Goal: Task Accomplishment & Management: Complete application form

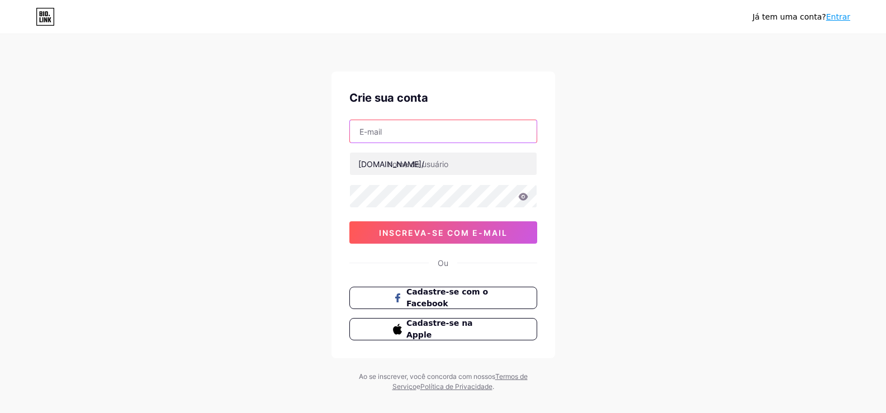
click at [442, 136] on input "text" at bounding box center [443, 131] width 187 height 22
type input "[EMAIL_ADDRESS][DOMAIN_NAME]"
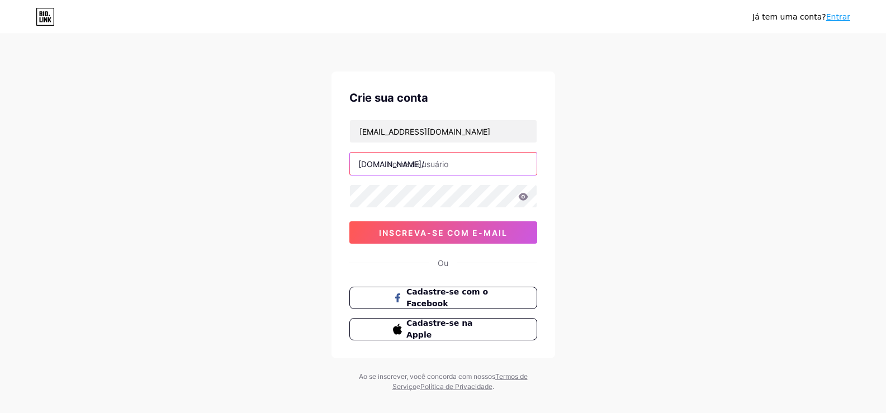
click at [428, 165] on input "text" at bounding box center [443, 164] width 187 height 22
type input "lariismedeiros"
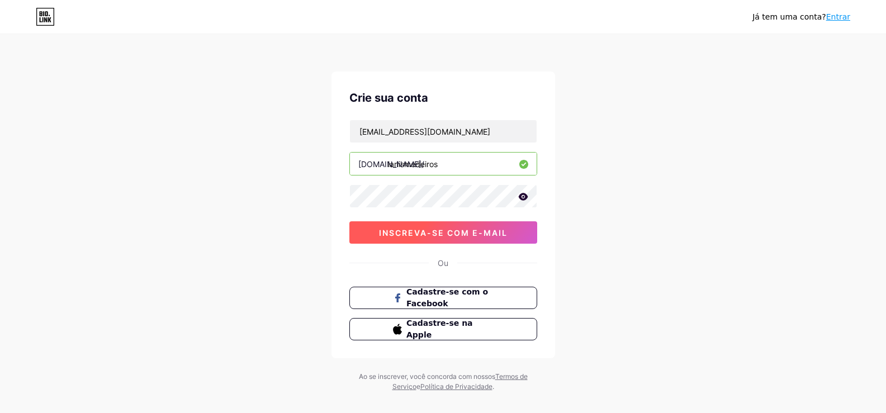
click at [477, 229] on font "inscreva-se com e-mail" at bounding box center [443, 233] width 129 height 10
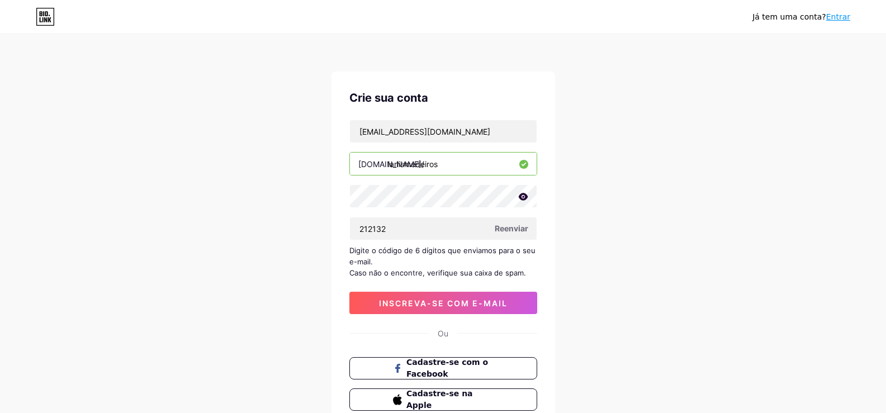
type input "212132"
click at [481, 299] on font "inscreva-se com e-mail" at bounding box center [443, 304] width 129 height 10
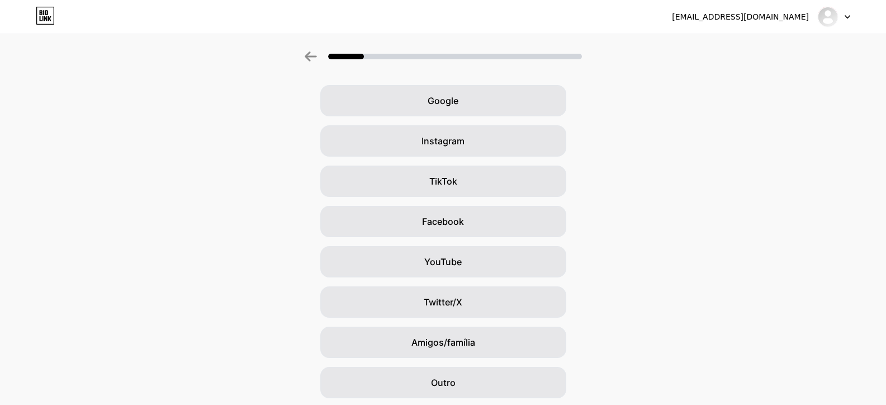
scroll to position [77, 0]
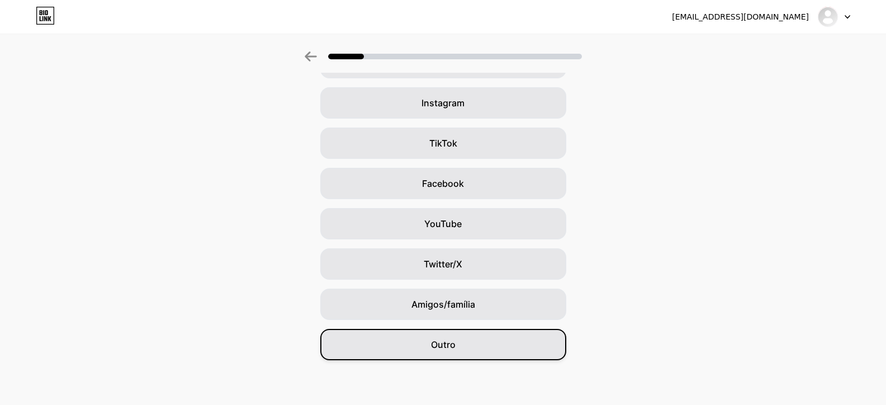
click at [497, 331] on div "Outro" at bounding box center [443, 344] width 246 height 31
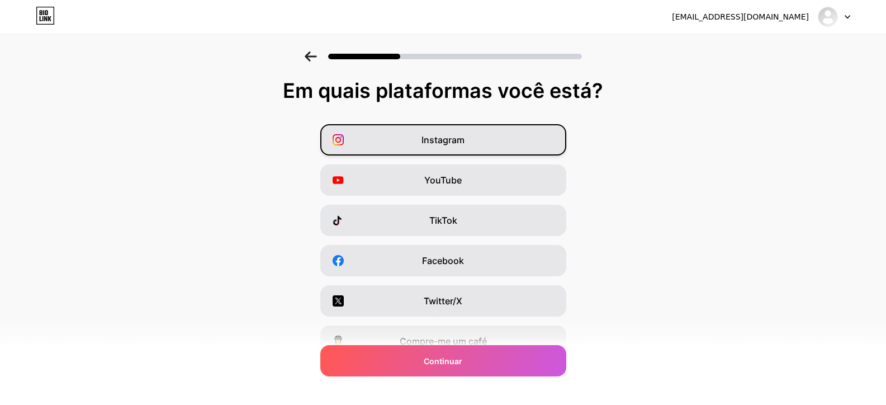
click at [492, 146] on div "Instagram" at bounding box center [443, 139] width 246 height 31
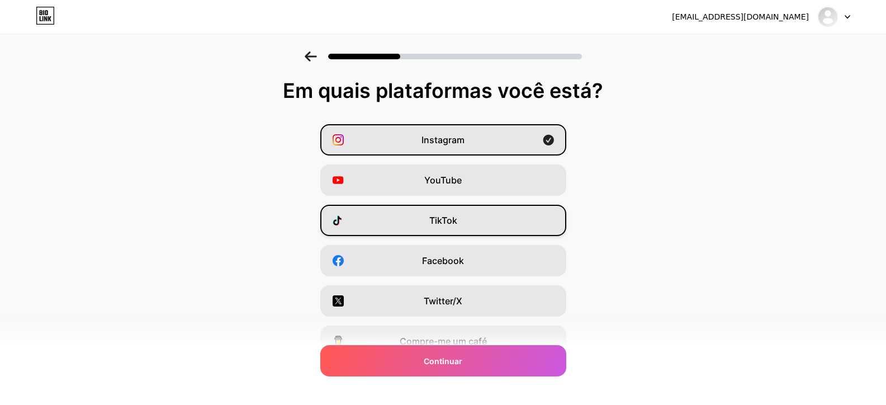
click at [502, 233] on div "TikTok" at bounding box center [443, 220] width 246 height 31
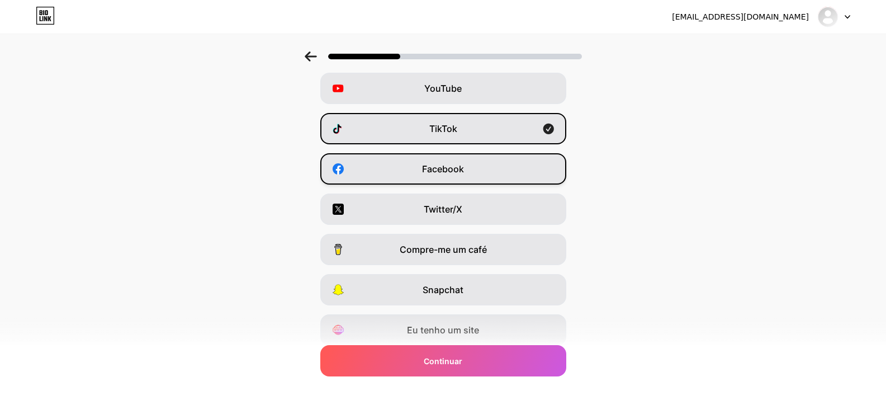
scroll to position [112, 0]
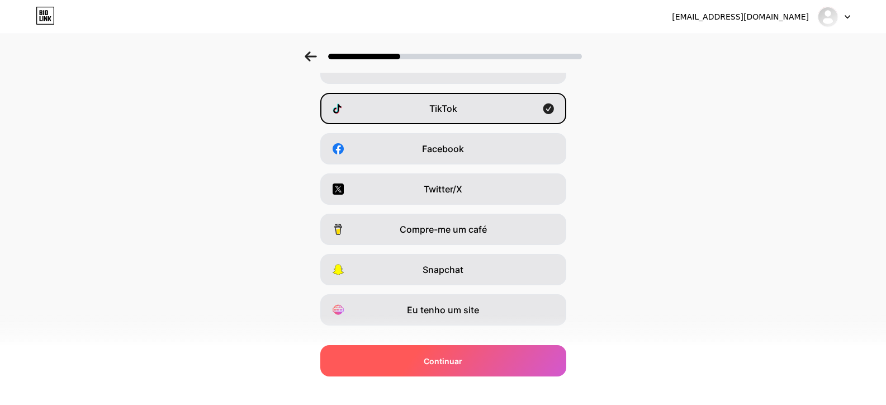
click at [477, 372] on div "Continuar" at bounding box center [443, 360] width 246 height 31
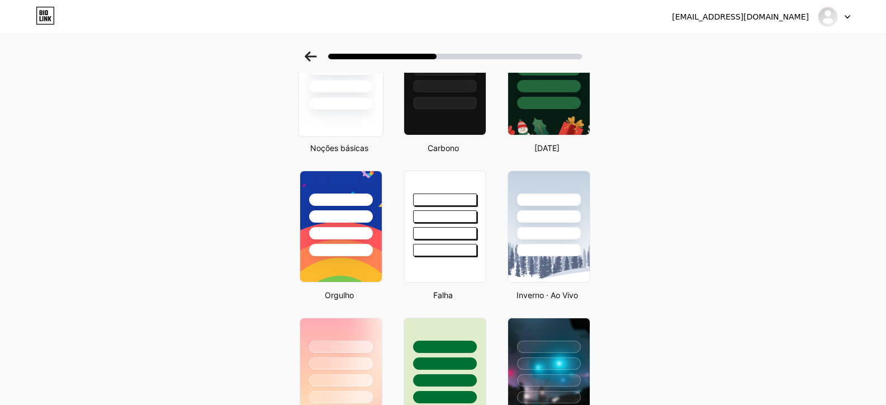
scroll to position [56, 0]
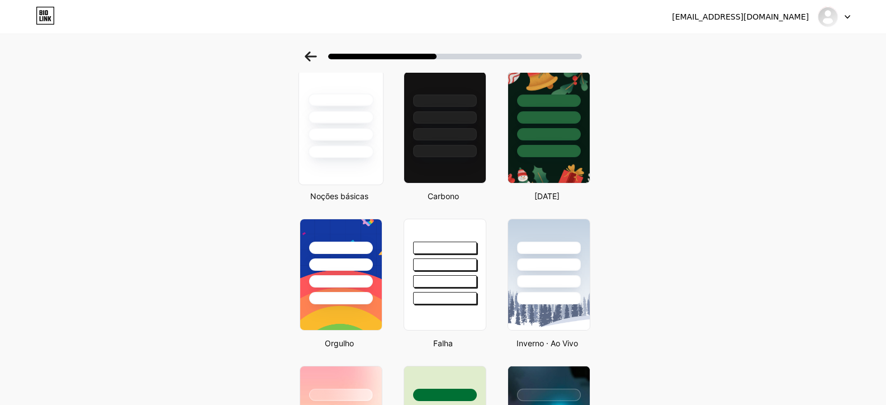
click at [347, 172] on div at bounding box center [340, 127] width 85 height 115
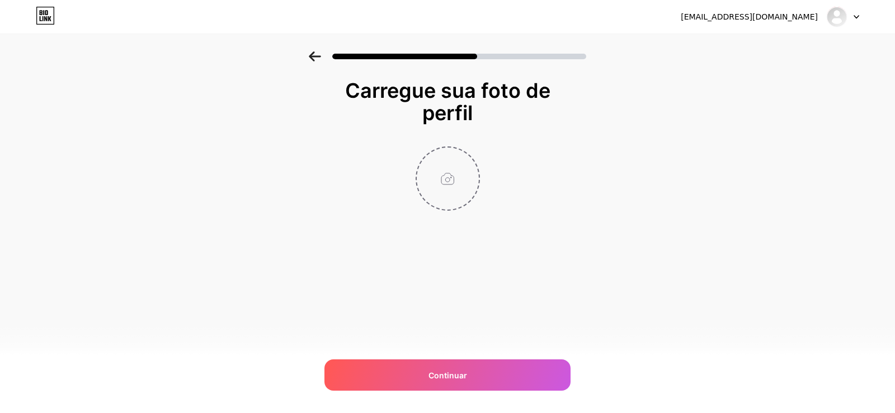
click at [441, 201] on input "file" at bounding box center [448, 179] width 62 height 62
type input "C:\fakepath\foto_redimensionada.png"
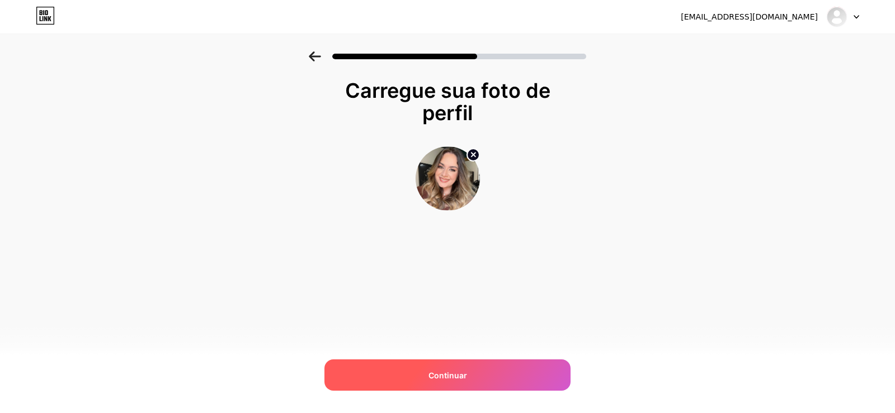
click at [475, 362] on div "Continuar" at bounding box center [447, 375] width 246 height 31
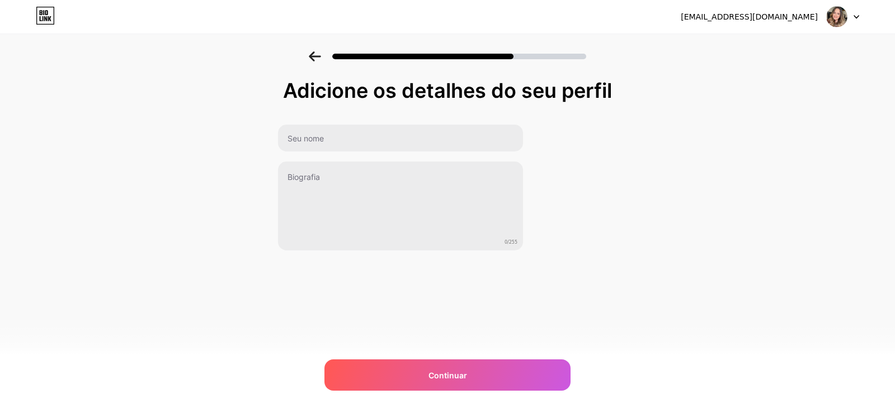
click at [417, 157] on div "0/255" at bounding box center [400, 187] width 246 height 127
click at [417, 153] on div "0/255" at bounding box center [400, 187] width 246 height 127
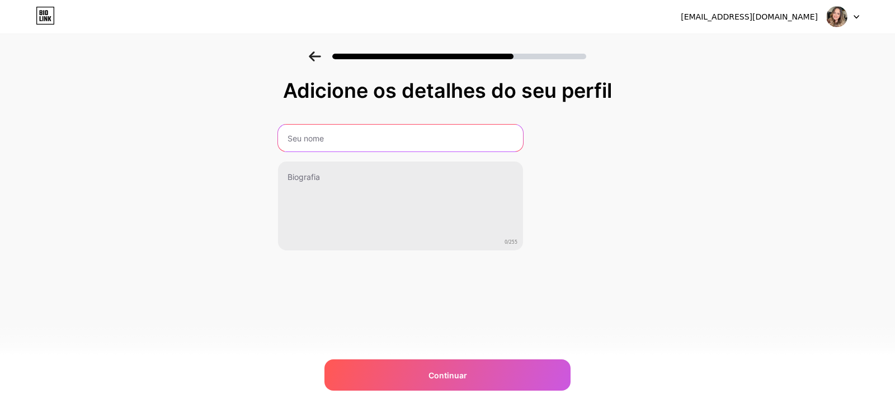
click at [417, 148] on input "text" at bounding box center [400, 138] width 245 height 27
type input "l"
type input "[PERSON_NAME]"
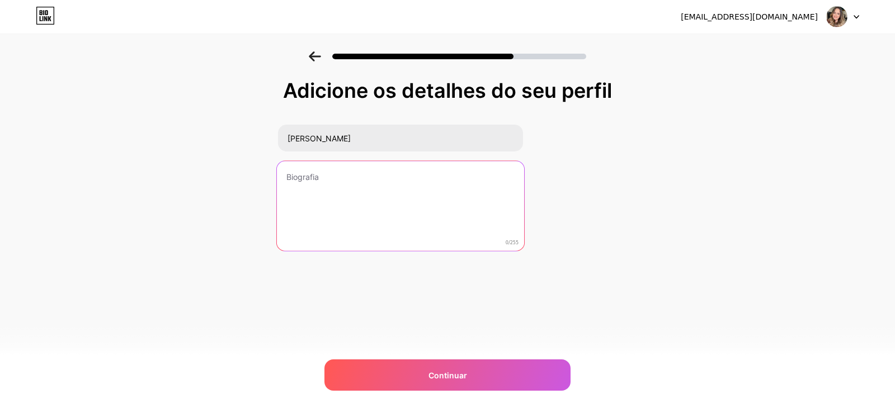
paste textarea "Girly vibes ✨ - Porque uma garota preparada tem tudo 💕"
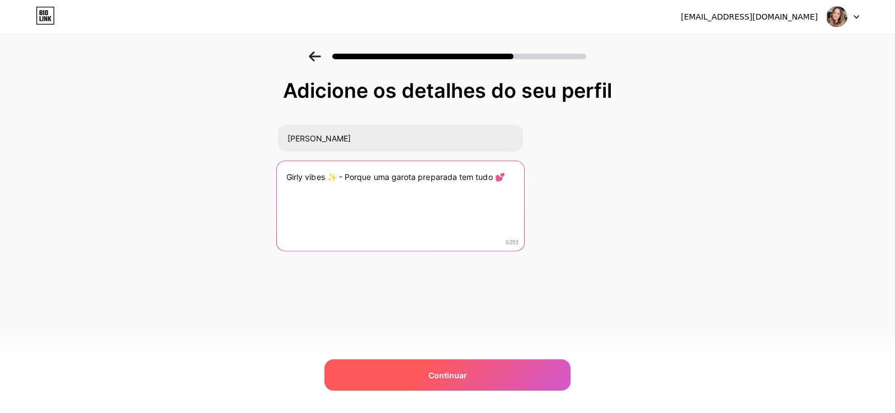
type textarea "Girly vibes ✨ - Porque uma garota preparada tem tudo 💕"
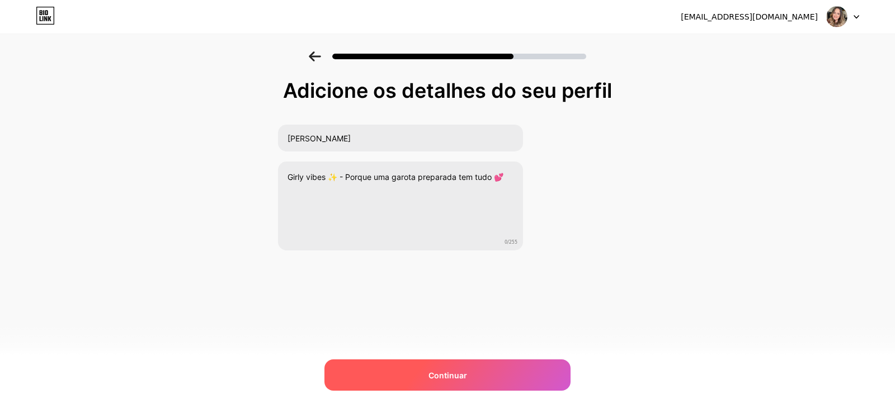
click at [450, 372] on font "Continuar" at bounding box center [447, 376] width 39 height 10
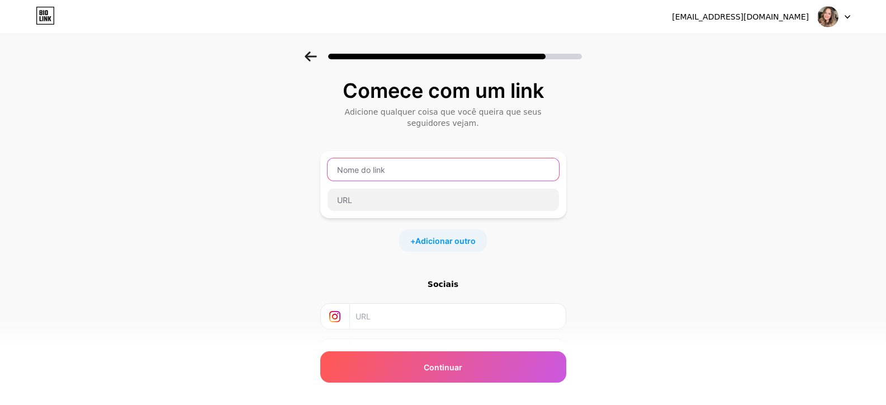
click at [431, 163] on input "text" at bounding box center [444, 169] width 232 height 22
click at [361, 172] on input "text" at bounding box center [444, 169] width 232 height 22
paste input "Girly vibes"
type input "Girly vibes"
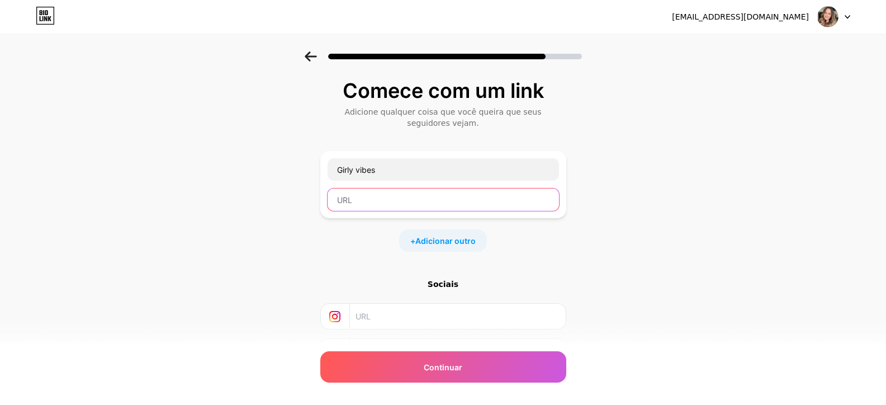
click at [457, 196] on input "text" at bounding box center [444, 199] width 232 height 22
click at [632, 204] on div "Comece com um link Adicione qualquer coisa que você queira que seus seguidores …" at bounding box center [443, 253] width 886 height 404
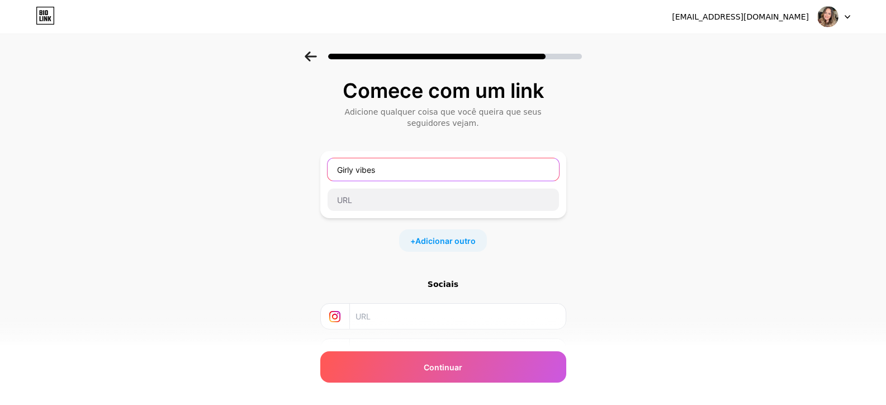
click at [521, 174] on input "Girly vibes" at bounding box center [444, 169] width 232 height 22
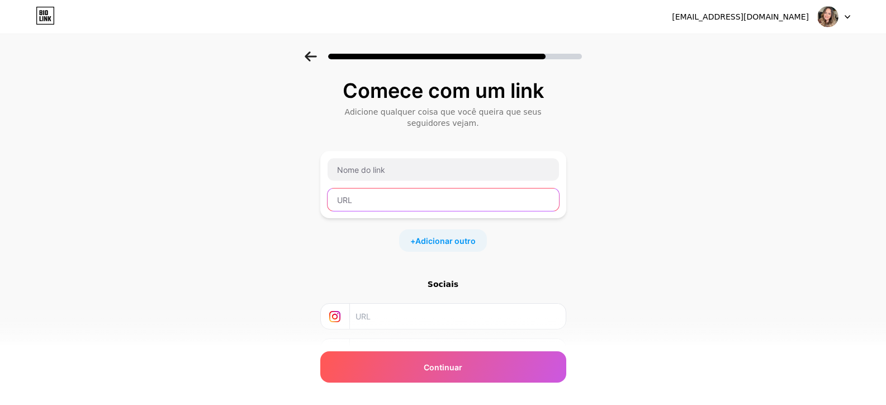
click at [380, 206] on input "text" at bounding box center [444, 199] width 232 height 22
paste input "[URL][DOMAIN_NAME]"
type input "[URL][DOMAIN_NAME]"
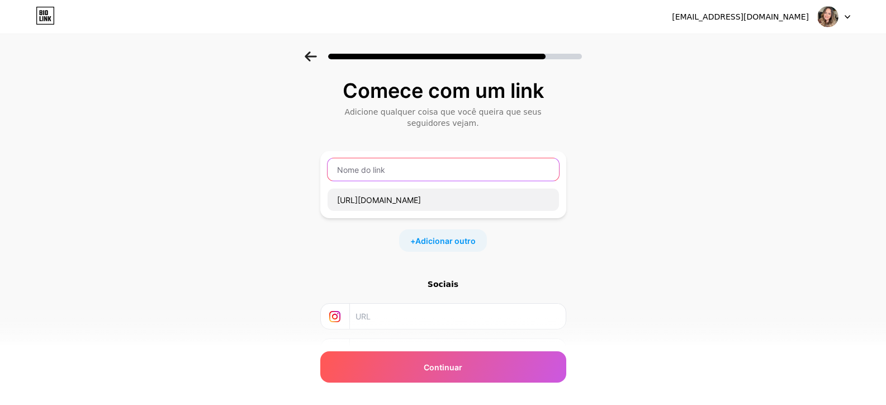
click at [422, 177] on input "text" at bounding box center [444, 169] width 232 height 22
paste input "Tiktok - Girly vibes ✨"
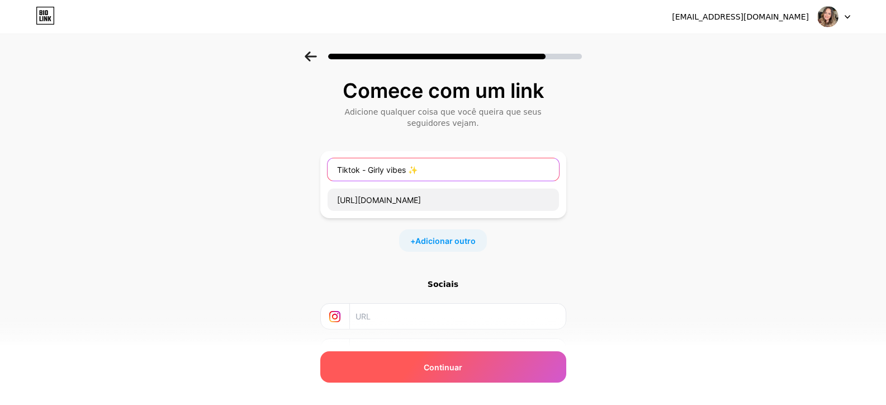
type input "Tiktok - Girly vibes ✨"
click at [484, 362] on div "Continuar" at bounding box center [443, 366] width 246 height 31
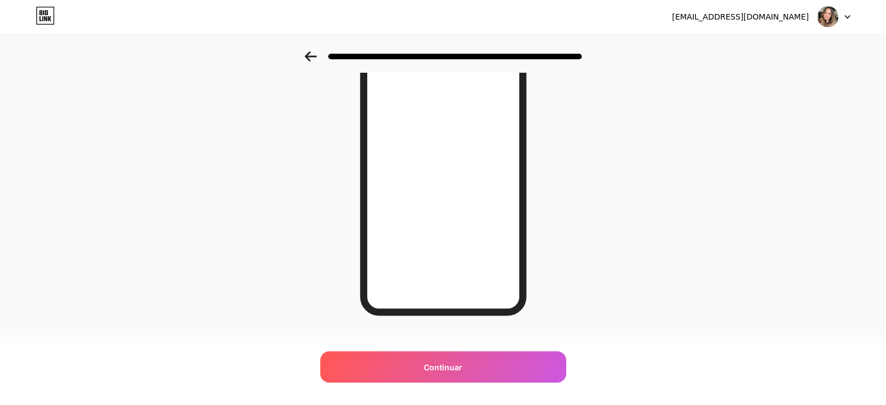
scroll to position [157, 0]
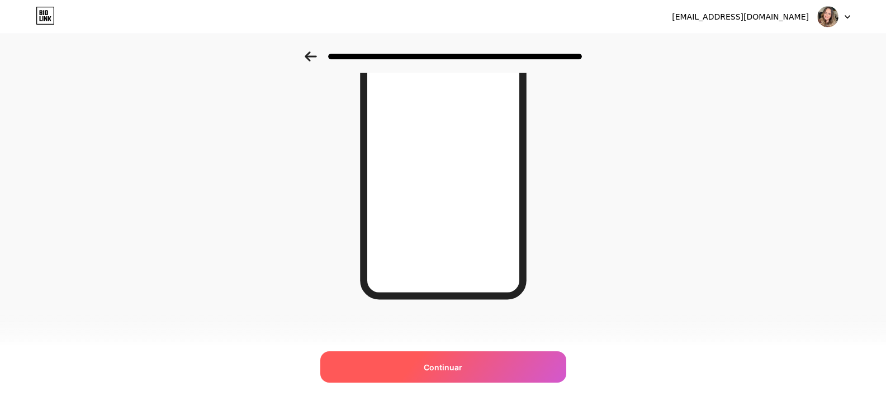
click at [485, 357] on div "Continuar" at bounding box center [443, 366] width 246 height 31
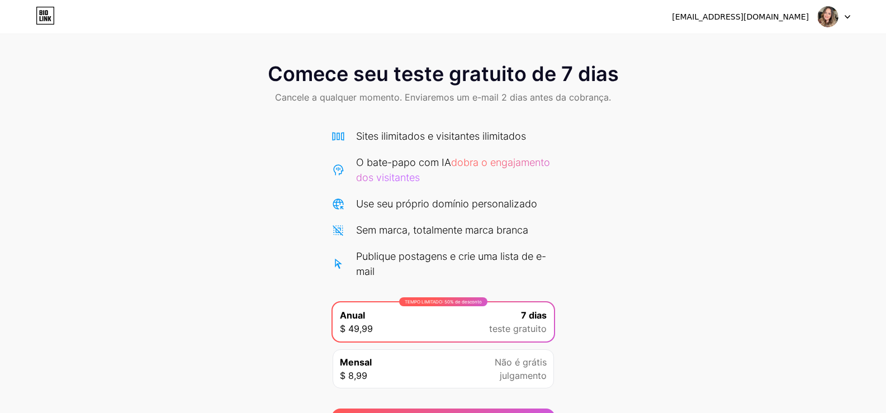
scroll to position [56, 0]
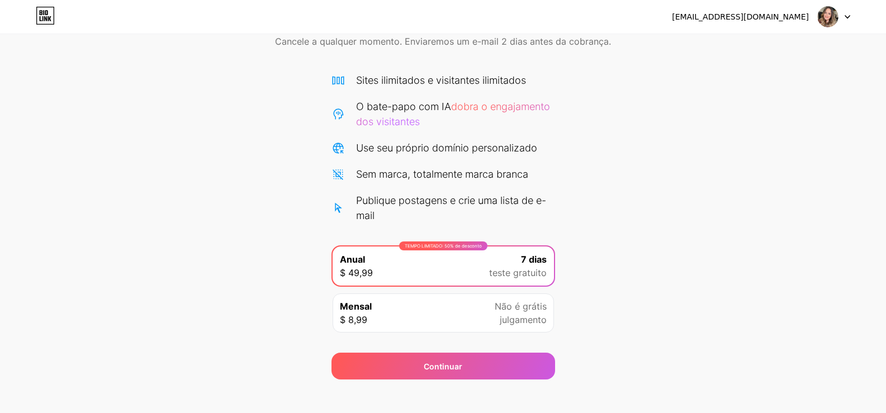
click at [528, 317] on font "julgamento" at bounding box center [523, 319] width 47 height 11
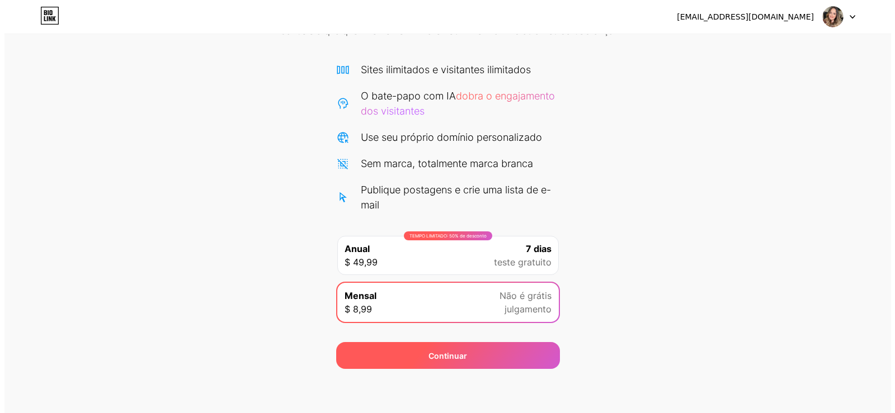
scroll to position [67, 0]
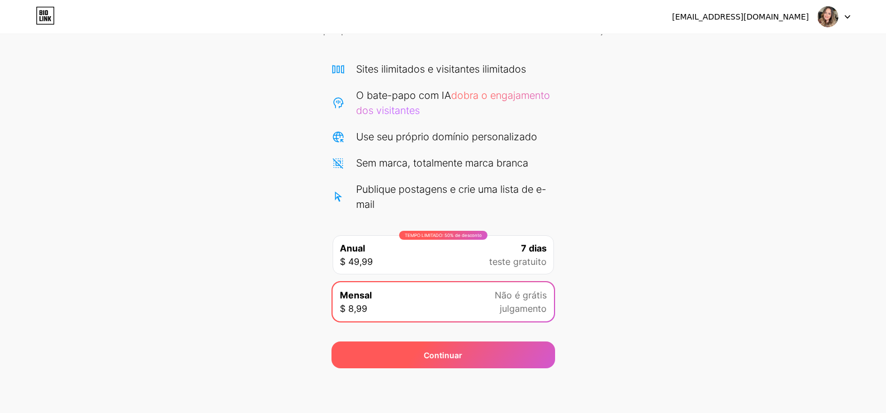
click at [503, 346] on div "Continuar" at bounding box center [444, 355] width 224 height 27
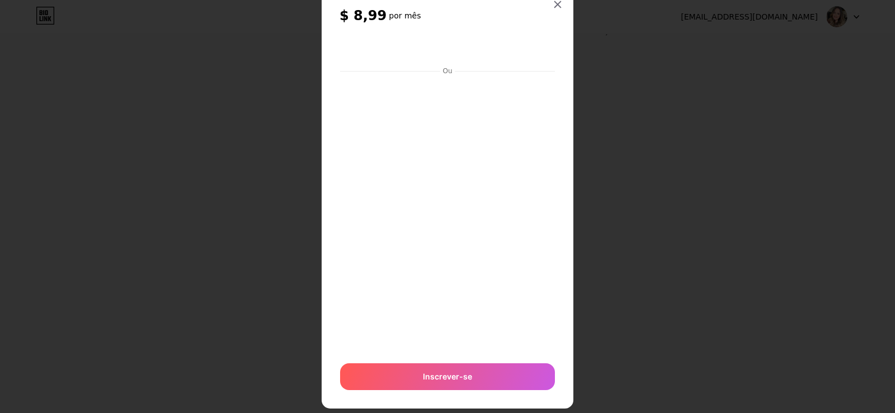
scroll to position [56, 0]
